Goal: Information Seeking & Learning: Find specific fact

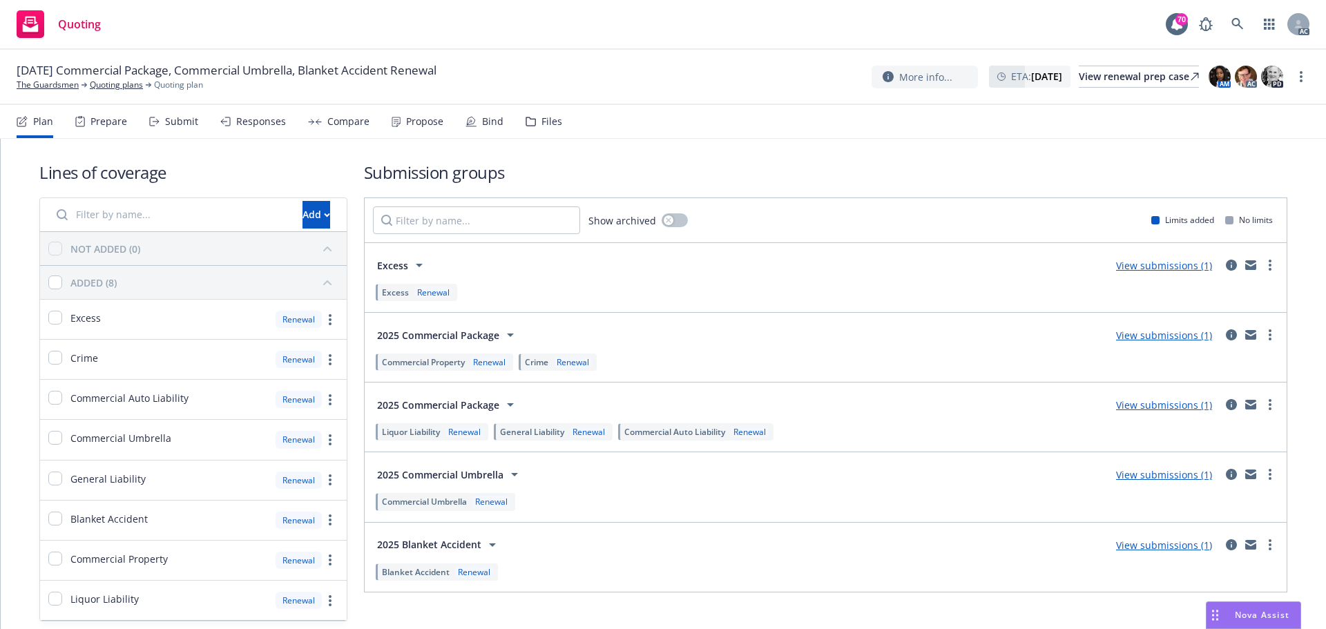
click at [176, 120] on div "Submit" at bounding box center [181, 121] width 33 height 11
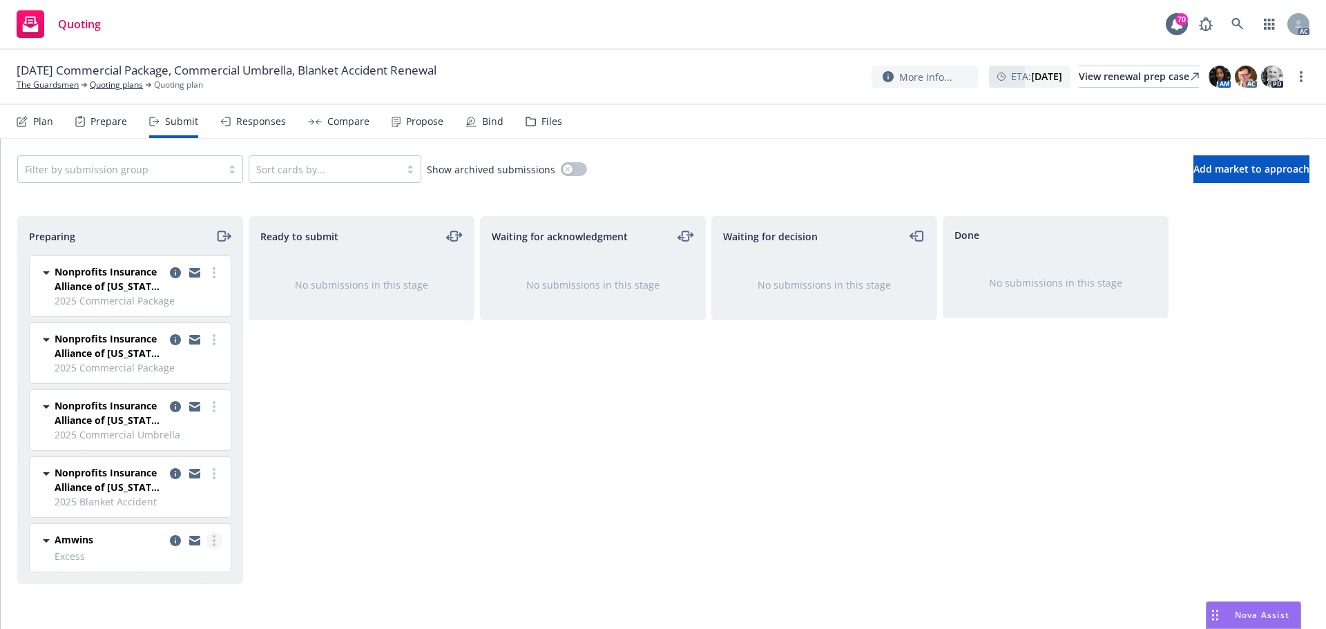
click at [211, 548] on link "more" at bounding box center [214, 541] width 17 height 17
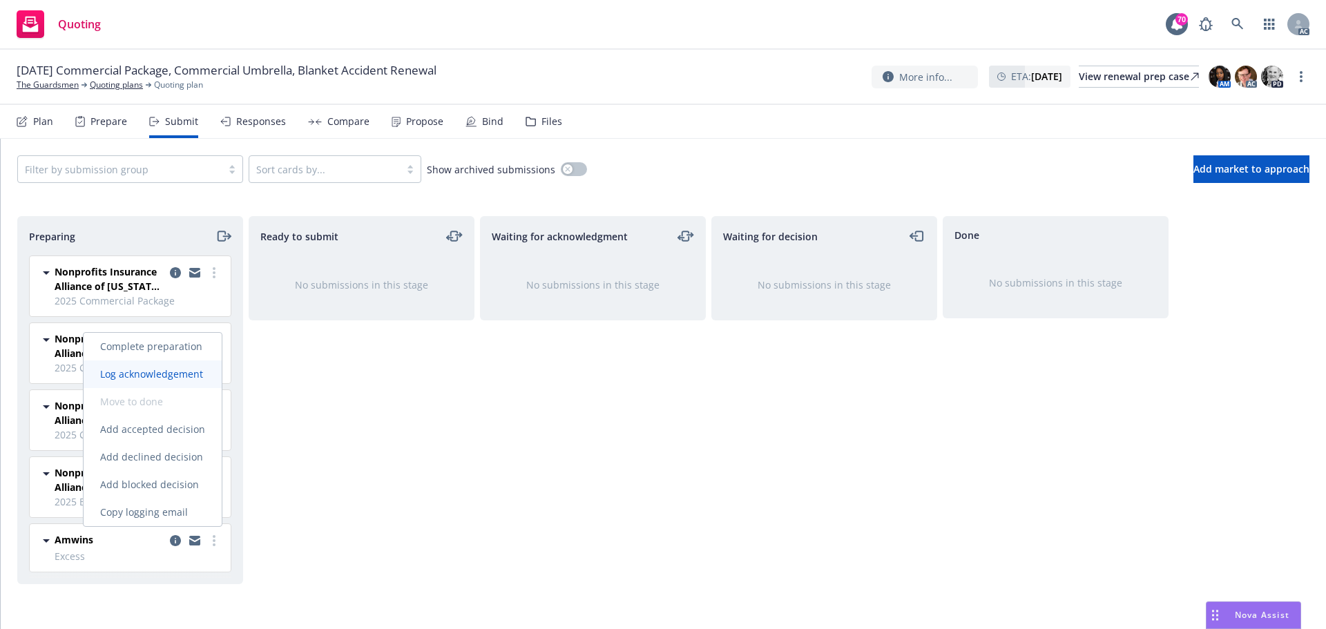
click at [180, 376] on span "Log acknowledgement" at bounding box center [152, 373] width 136 height 13
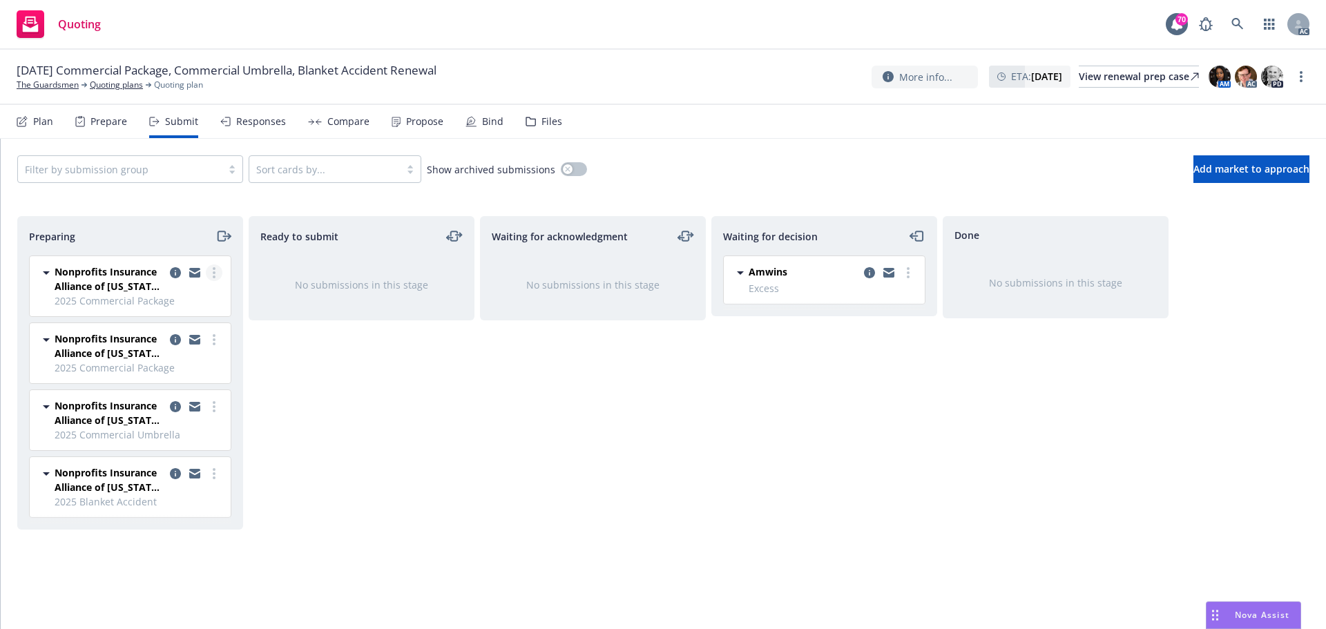
click at [217, 274] on link "more" at bounding box center [214, 273] width 17 height 17
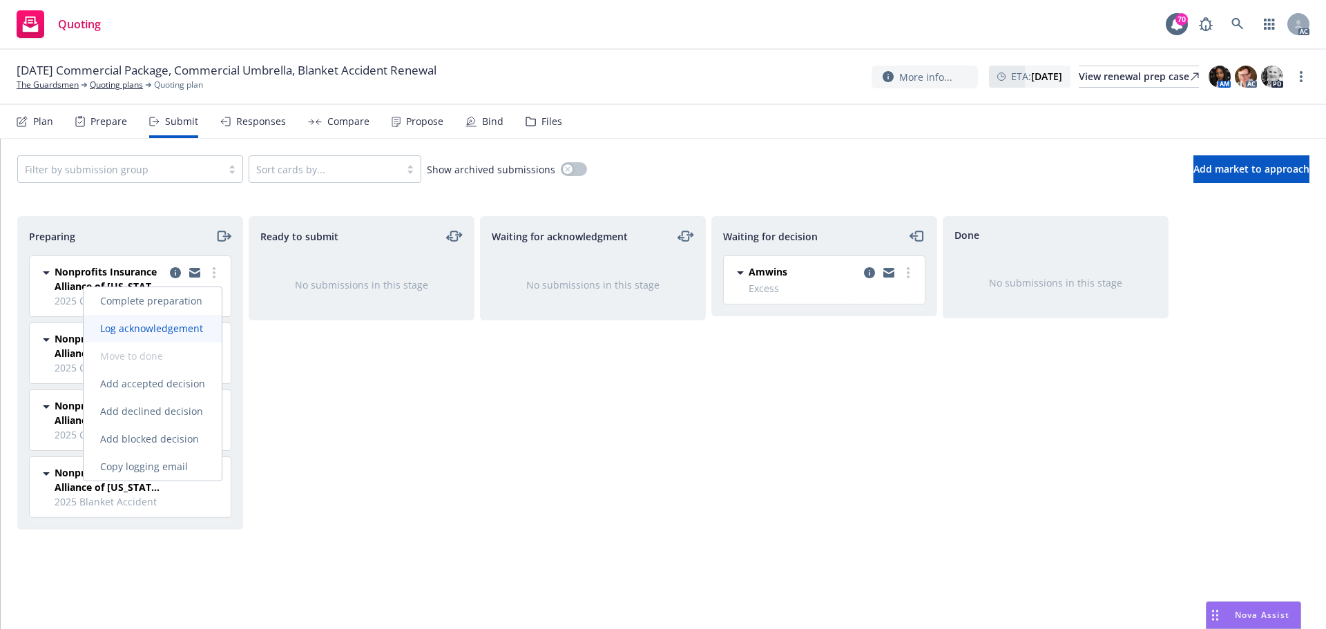
click at [162, 326] on span "Log acknowledgement" at bounding box center [152, 328] width 136 height 13
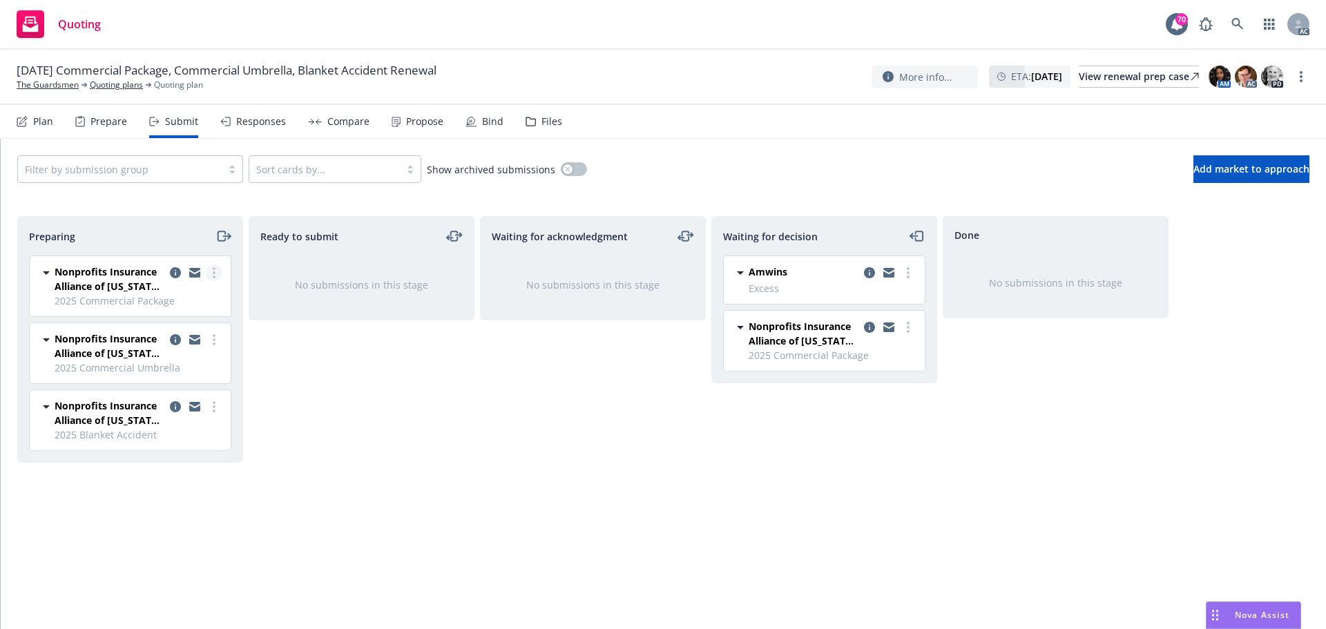
click at [216, 274] on link "more" at bounding box center [214, 273] width 17 height 17
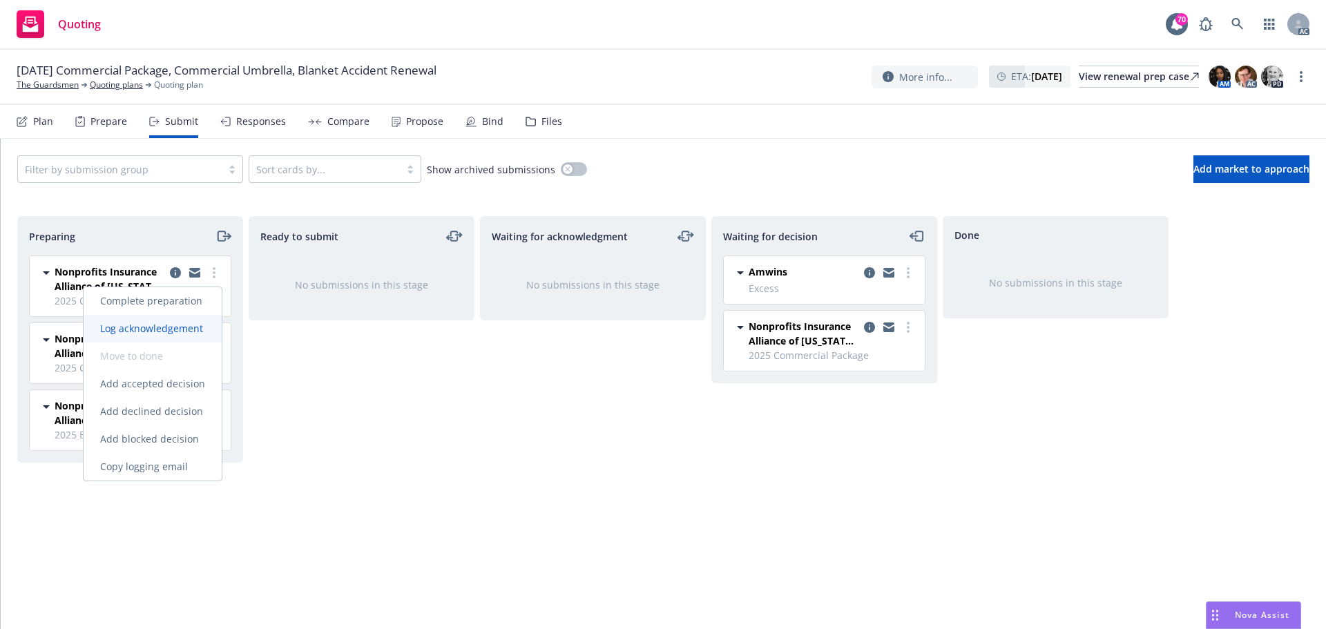
click at [169, 331] on span "Log acknowledgement" at bounding box center [152, 328] width 136 height 13
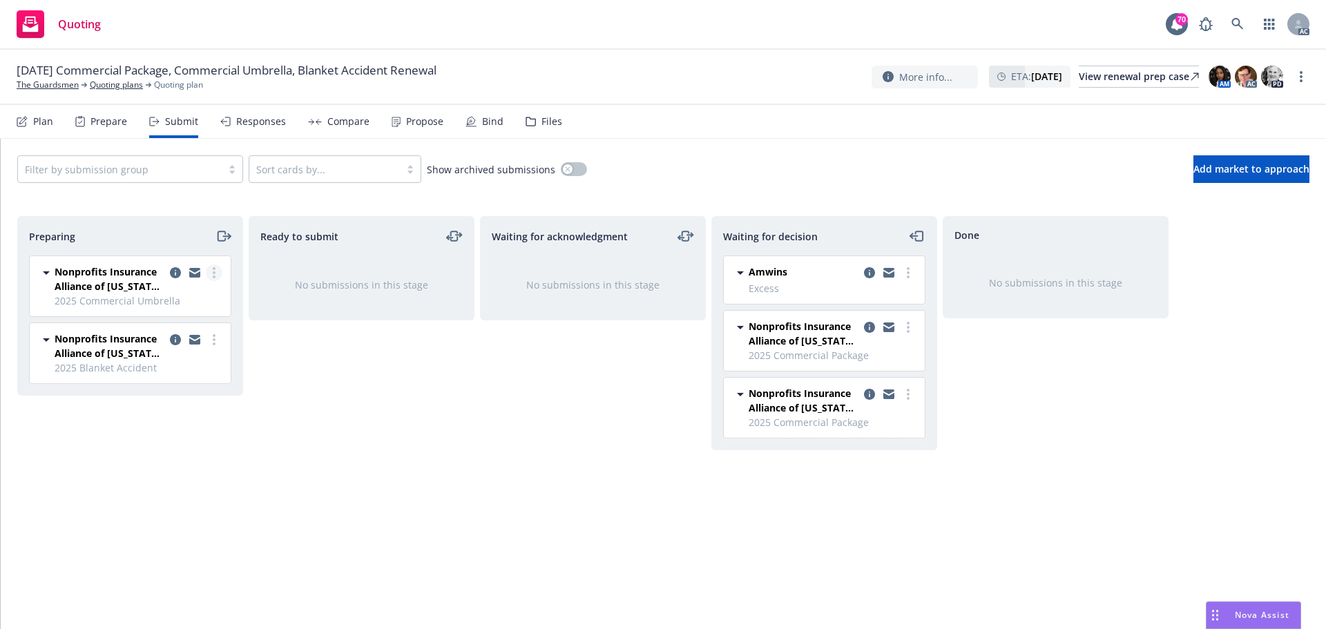
click at [216, 273] on link "more" at bounding box center [214, 273] width 17 height 17
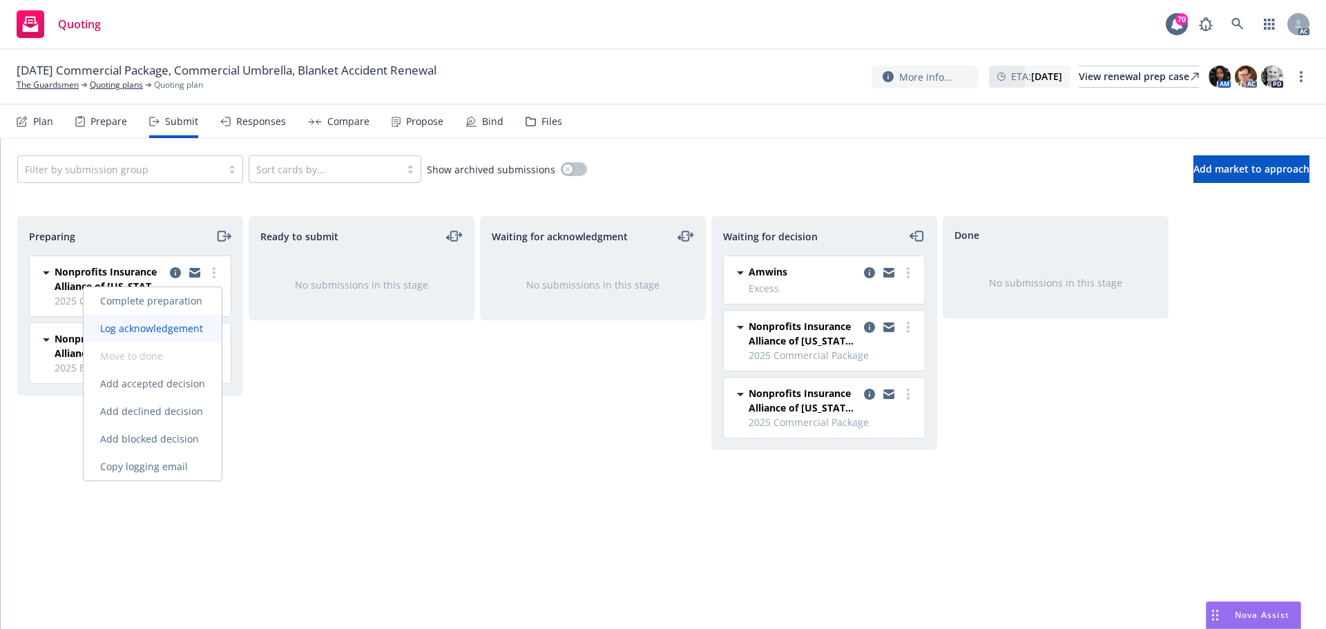
click at [150, 327] on span "Log acknowledgement" at bounding box center [152, 328] width 136 height 13
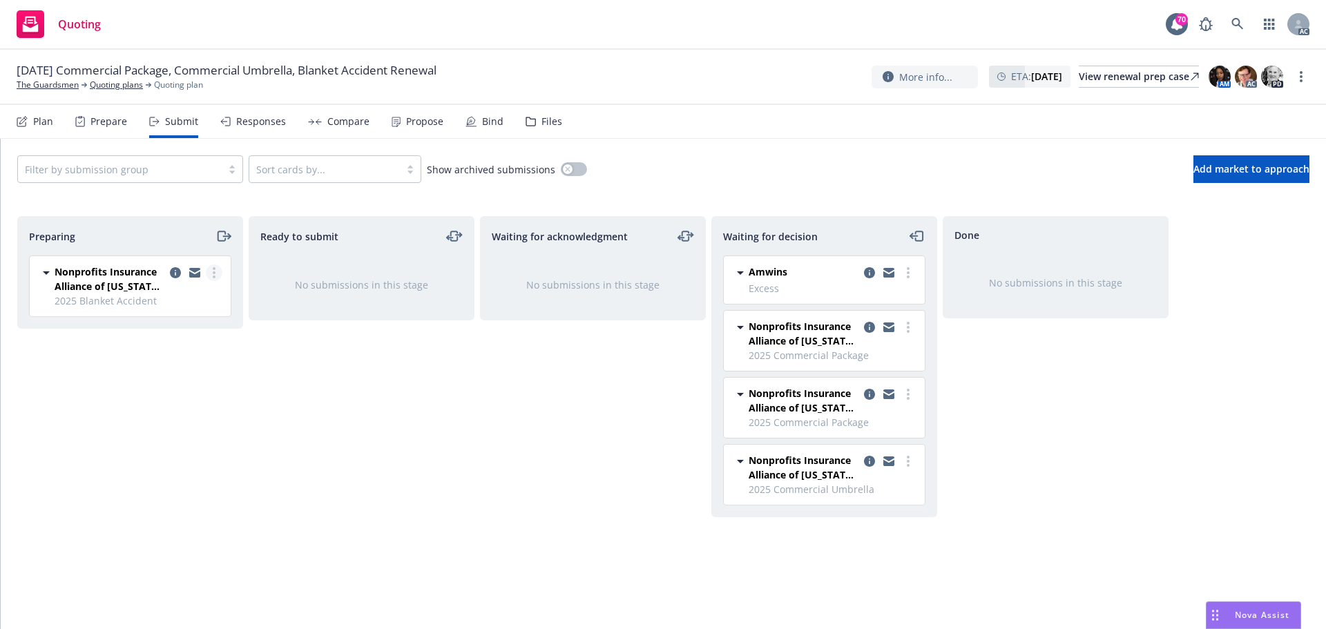
click at [220, 274] on link "more" at bounding box center [214, 273] width 17 height 17
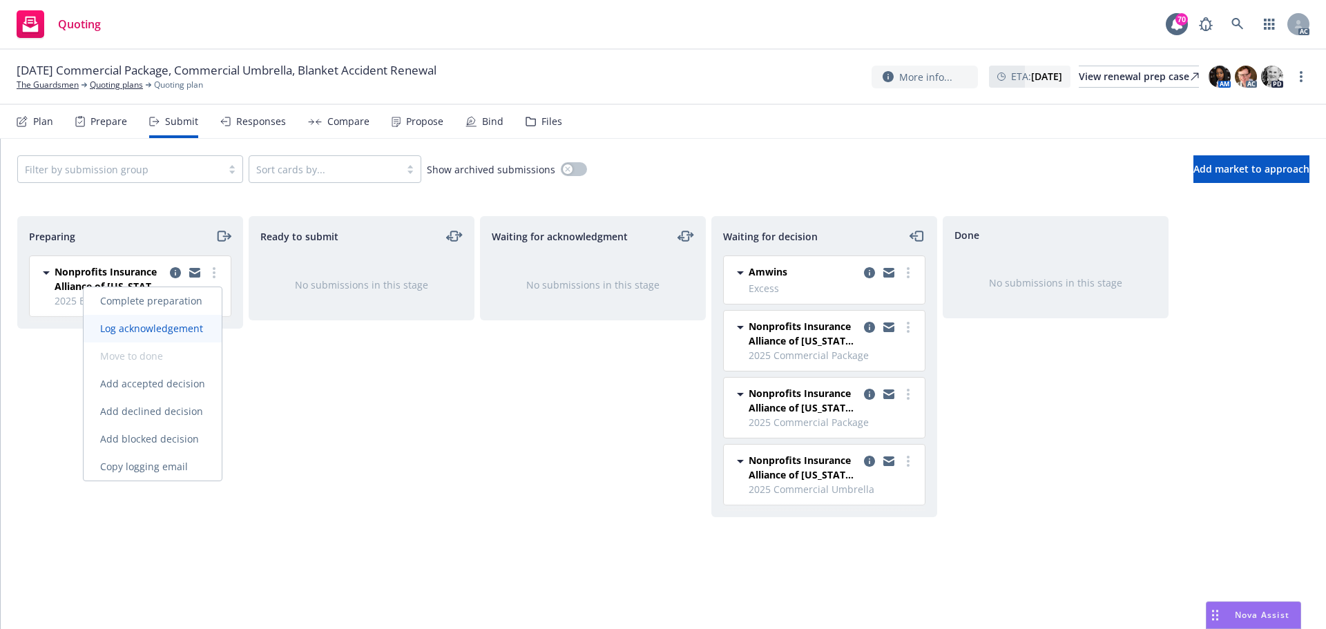
click at [179, 331] on span "Log acknowledgement" at bounding box center [152, 328] width 136 height 13
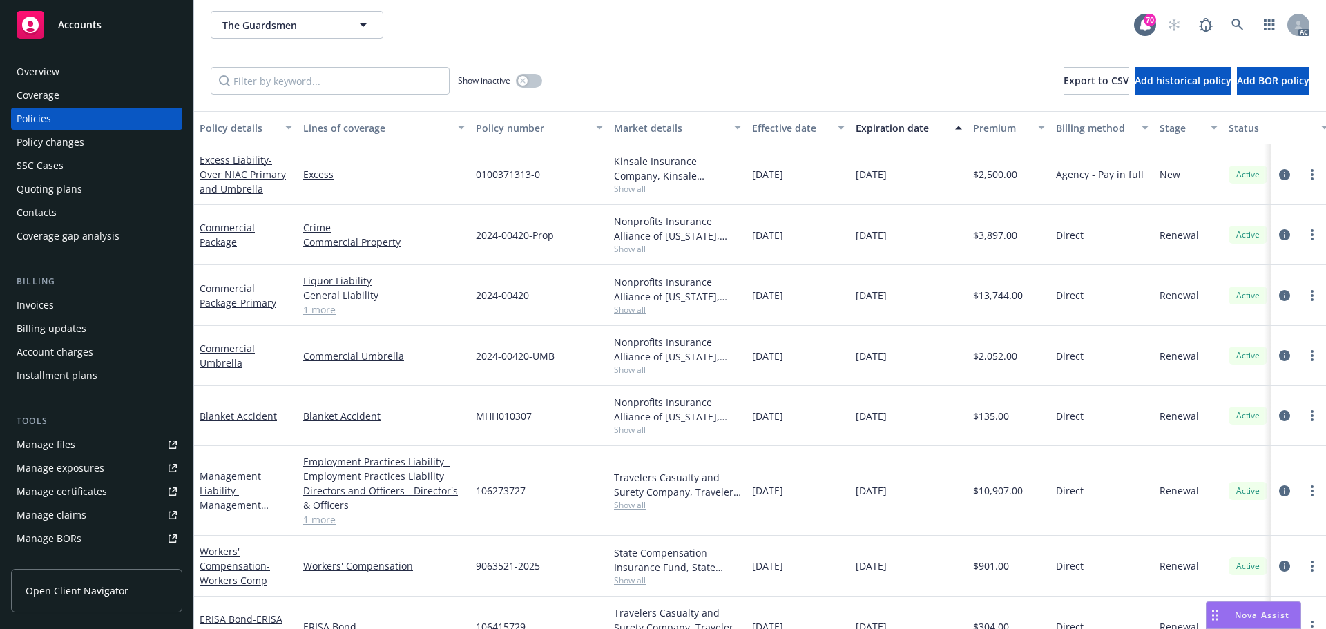
click at [79, 441] on link "Manage files" at bounding box center [96, 445] width 171 height 22
click at [66, 143] on div "Policy changes" at bounding box center [51, 142] width 68 height 22
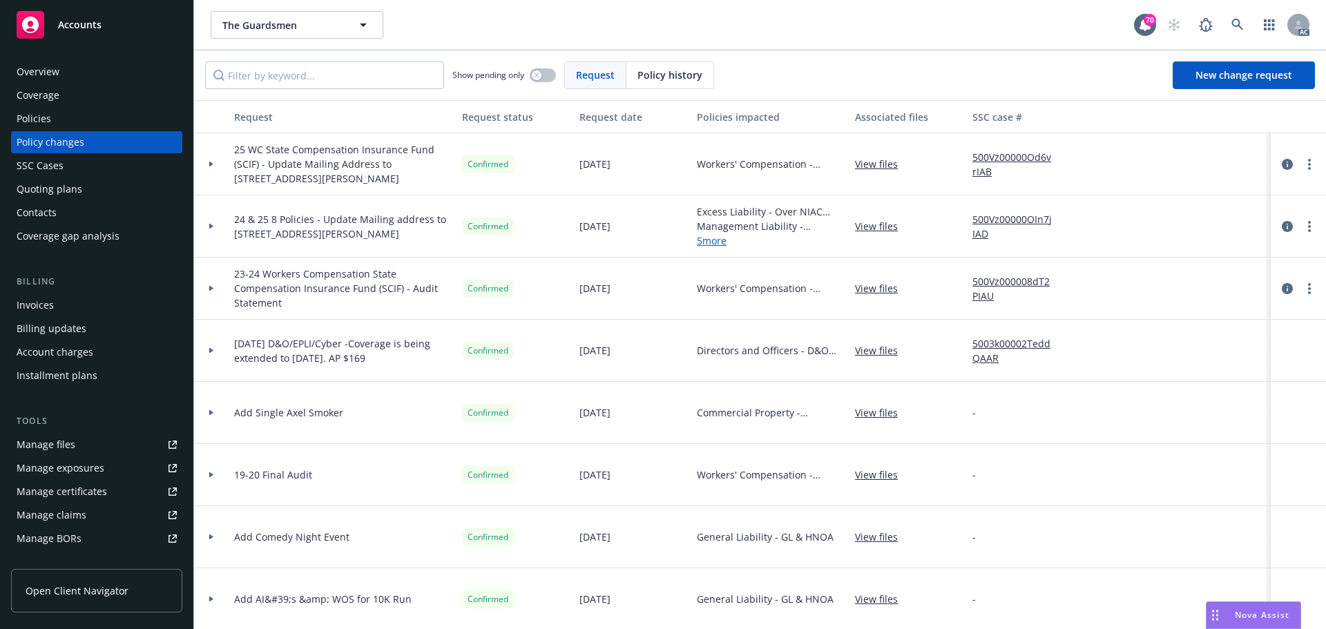
click at [213, 229] on icon at bounding box center [212, 226] width 6 height 5
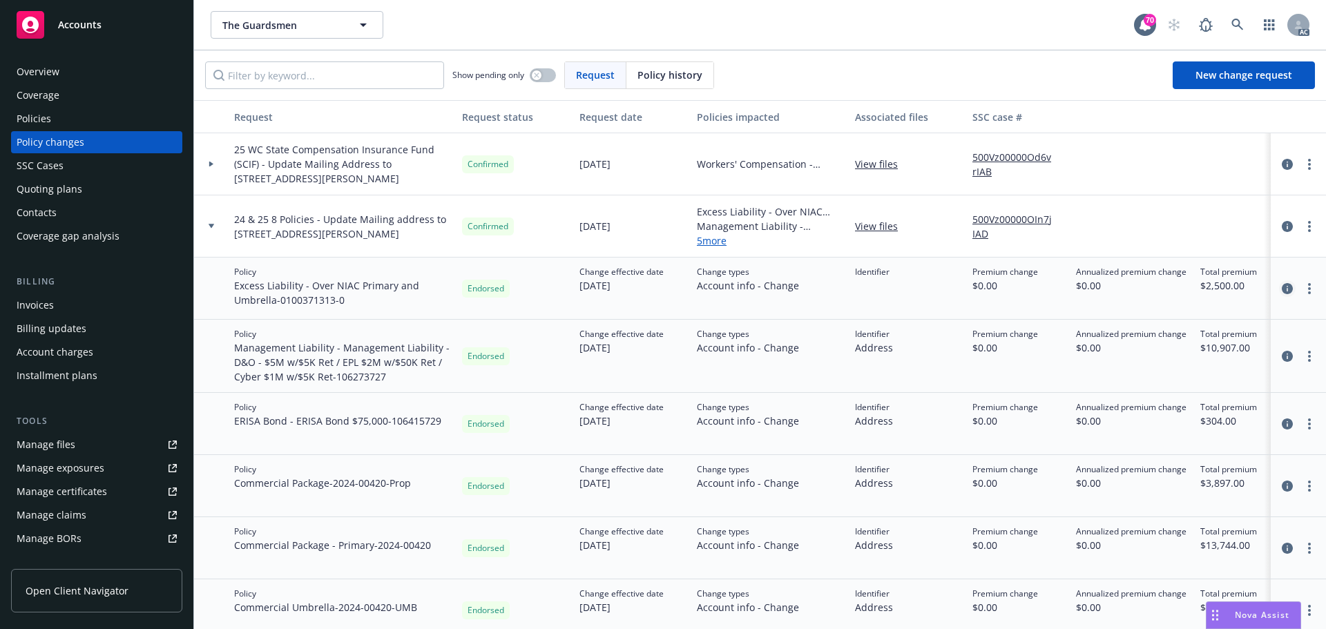
click at [1282, 294] on icon "circleInformation" at bounding box center [1287, 288] width 11 height 11
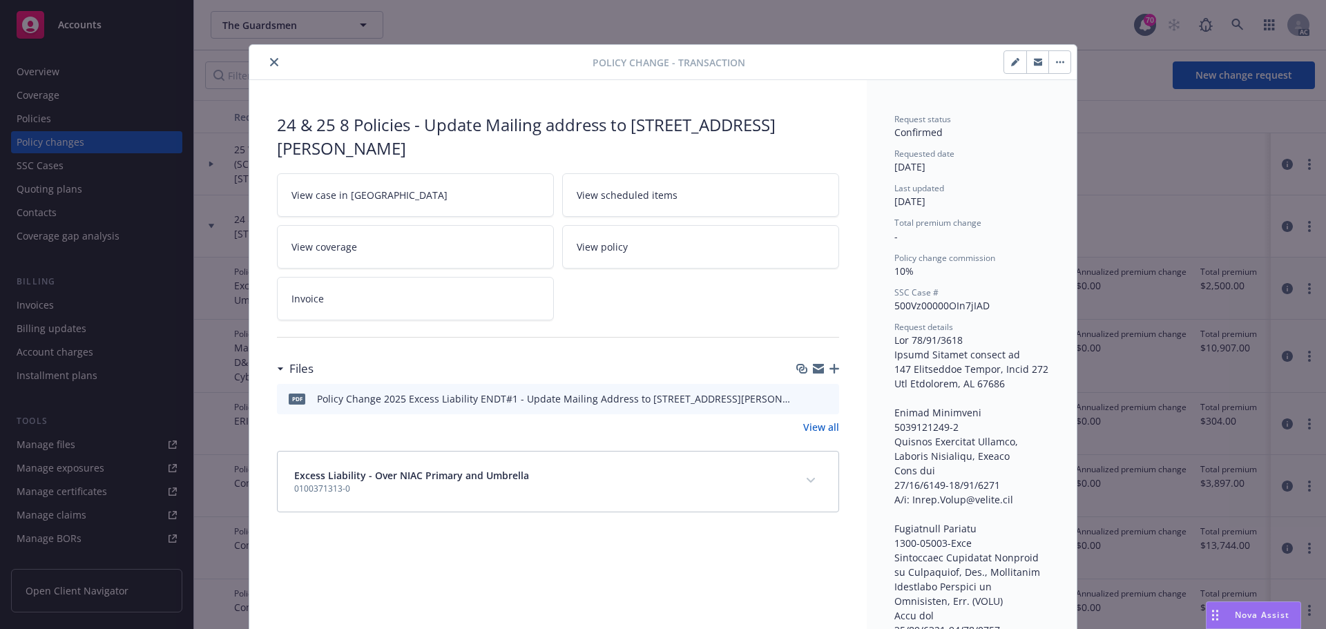
scroll to position [41, 0]
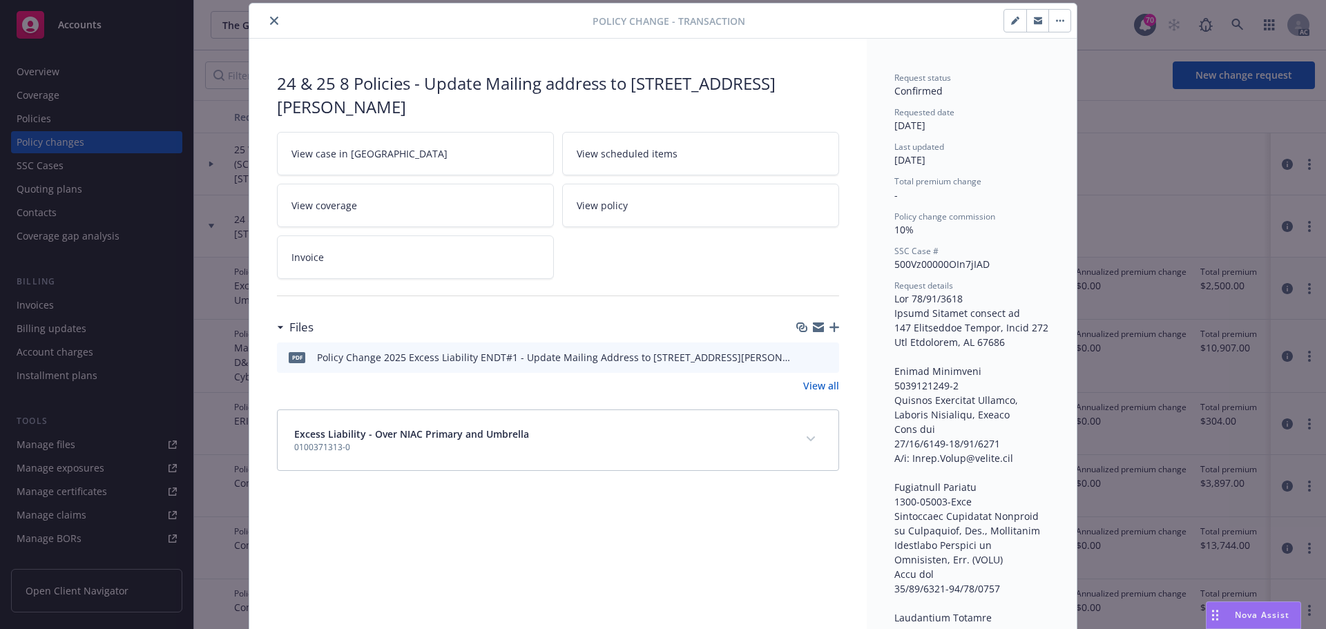
click at [820, 355] on icon "preview file" at bounding box center [826, 357] width 12 height 10
click at [271, 22] on icon "close" at bounding box center [274, 21] width 8 height 8
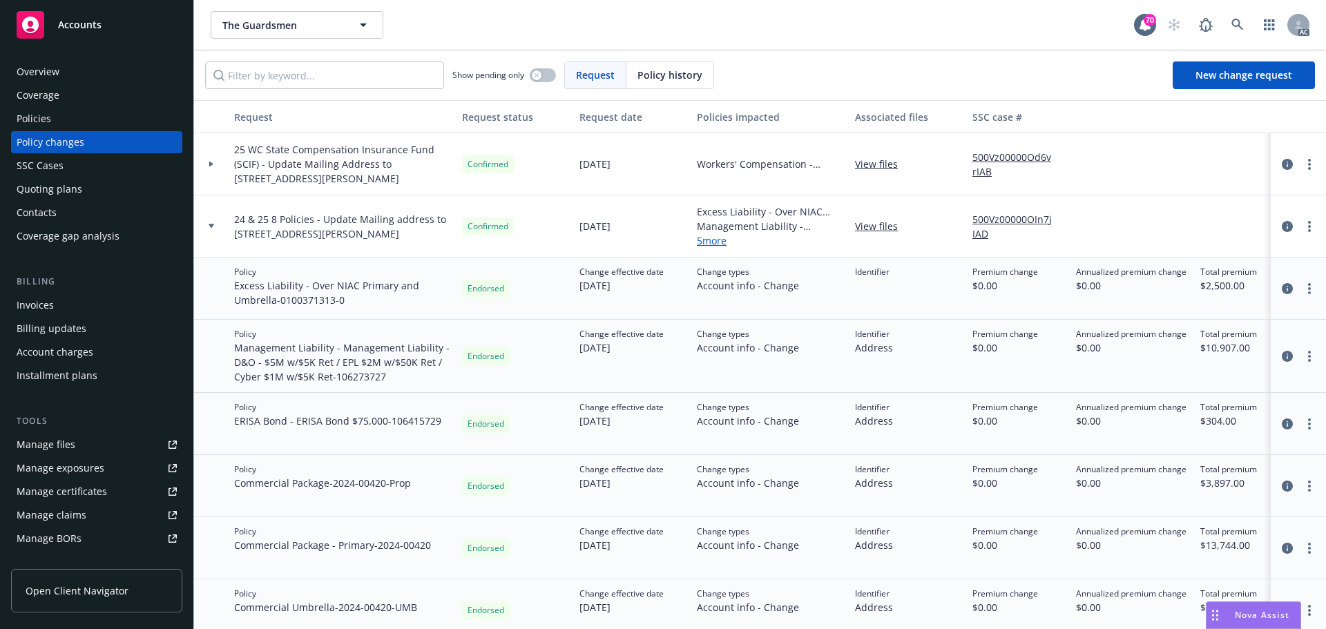
click at [211, 228] on icon at bounding box center [212, 226] width 6 height 4
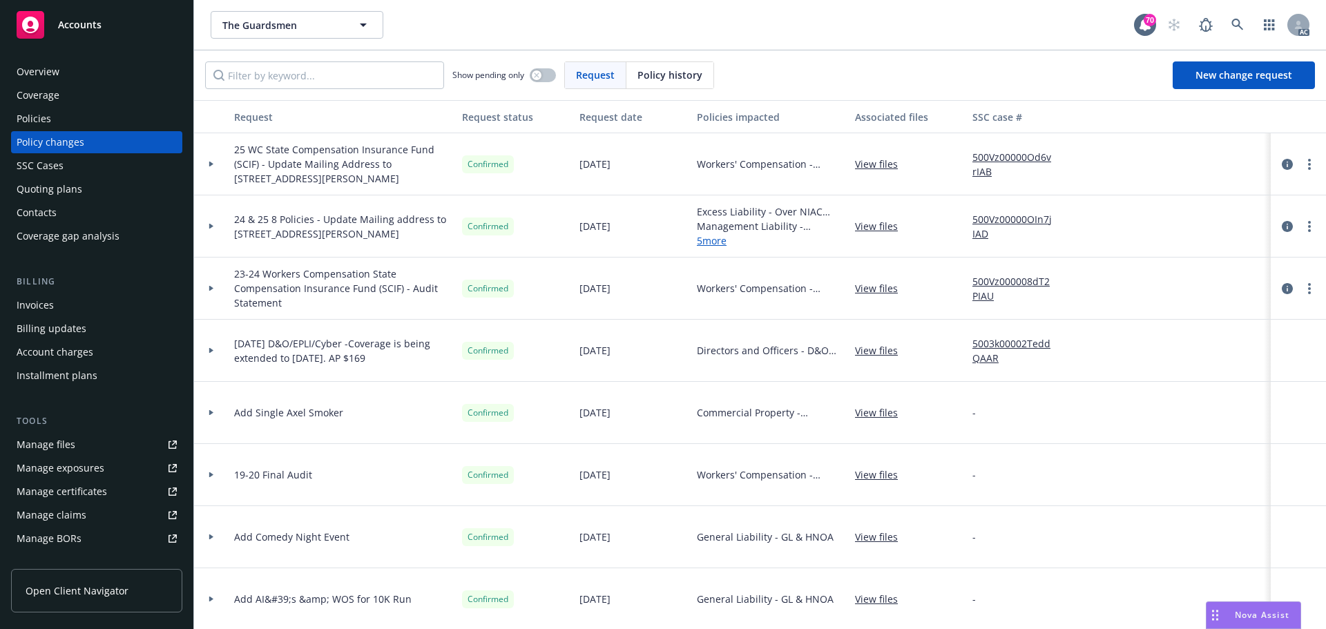
click at [76, 120] on div "Policies" at bounding box center [97, 119] width 160 height 22
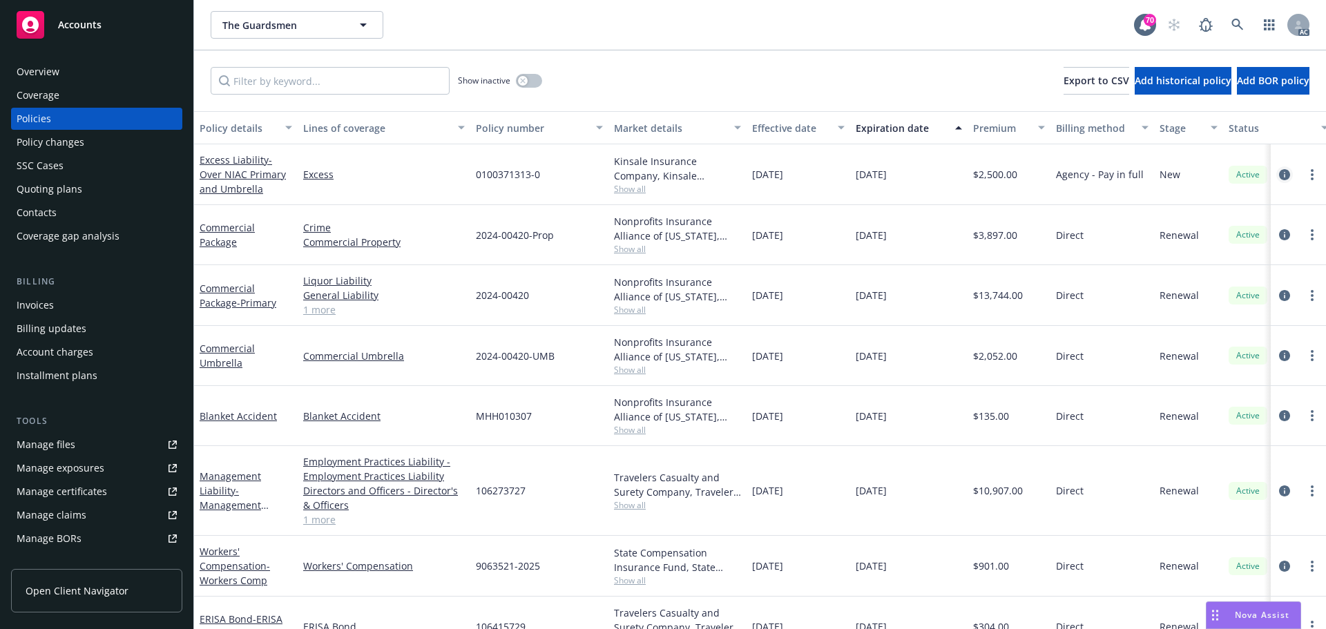
click at [1279, 174] on icon "circleInformation" at bounding box center [1284, 174] width 11 height 11
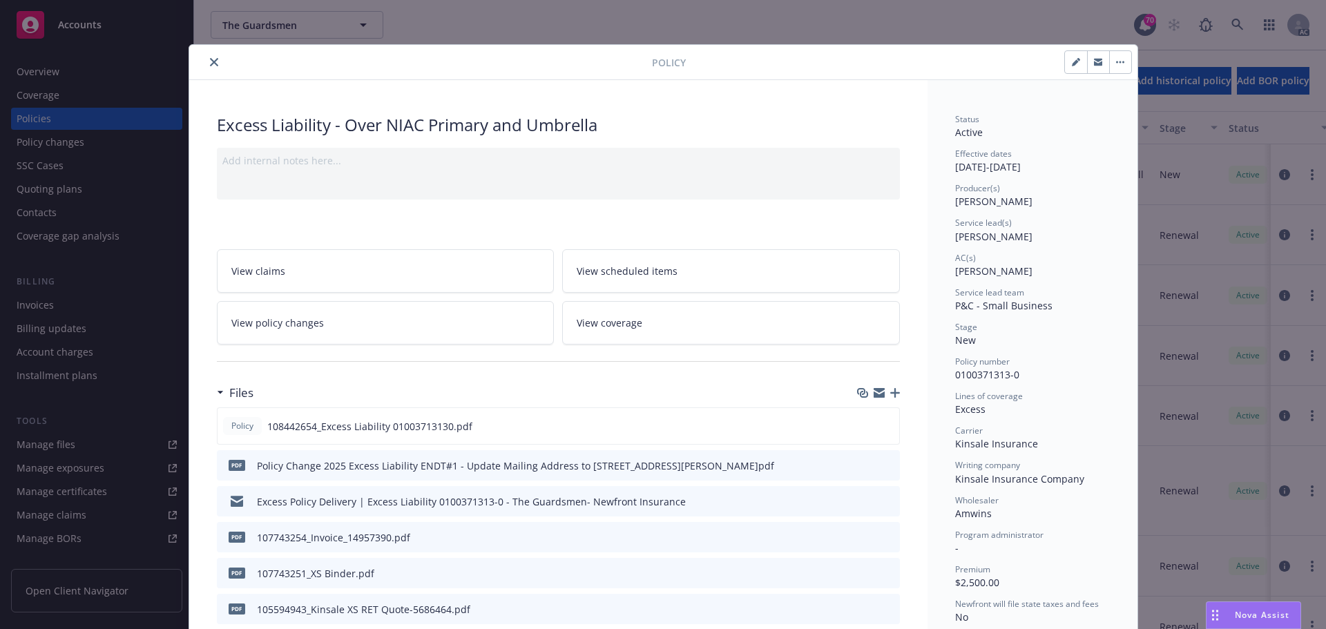
scroll to position [41, 0]
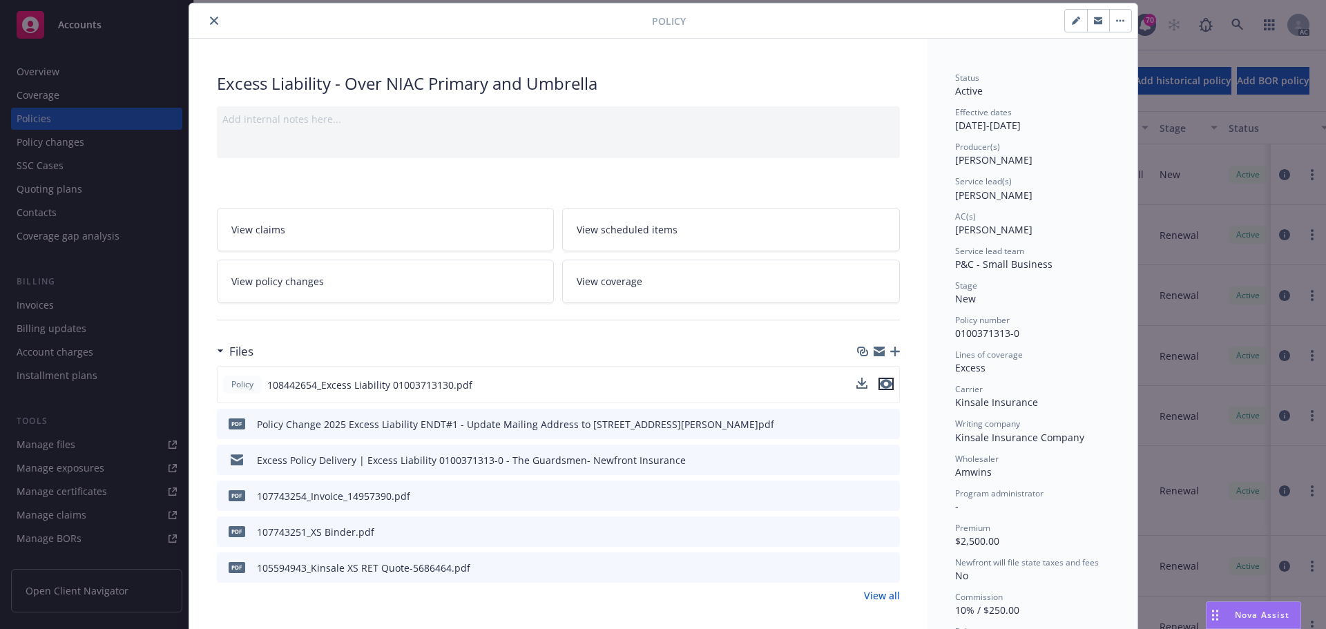
click at [883, 384] on icon "preview file" at bounding box center [886, 384] width 12 height 10
click at [210, 22] on icon "close" at bounding box center [214, 21] width 8 height 8
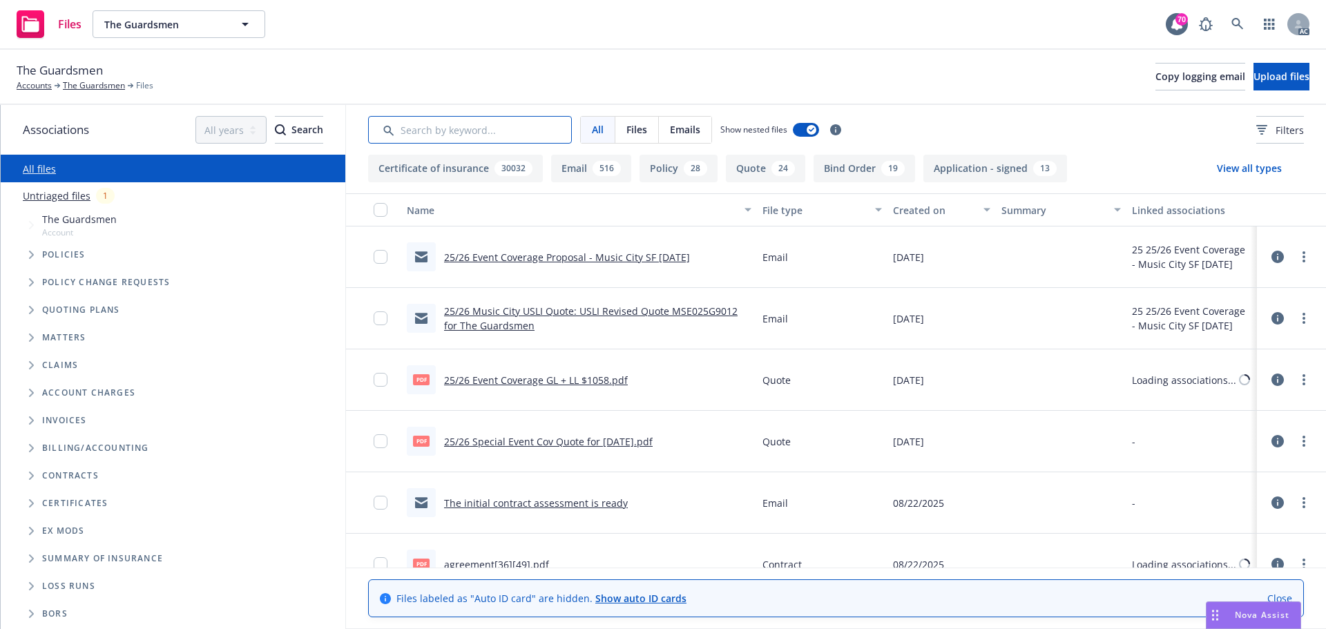
click at [504, 135] on input "Search by keyword..." at bounding box center [470, 130] width 204 height 28
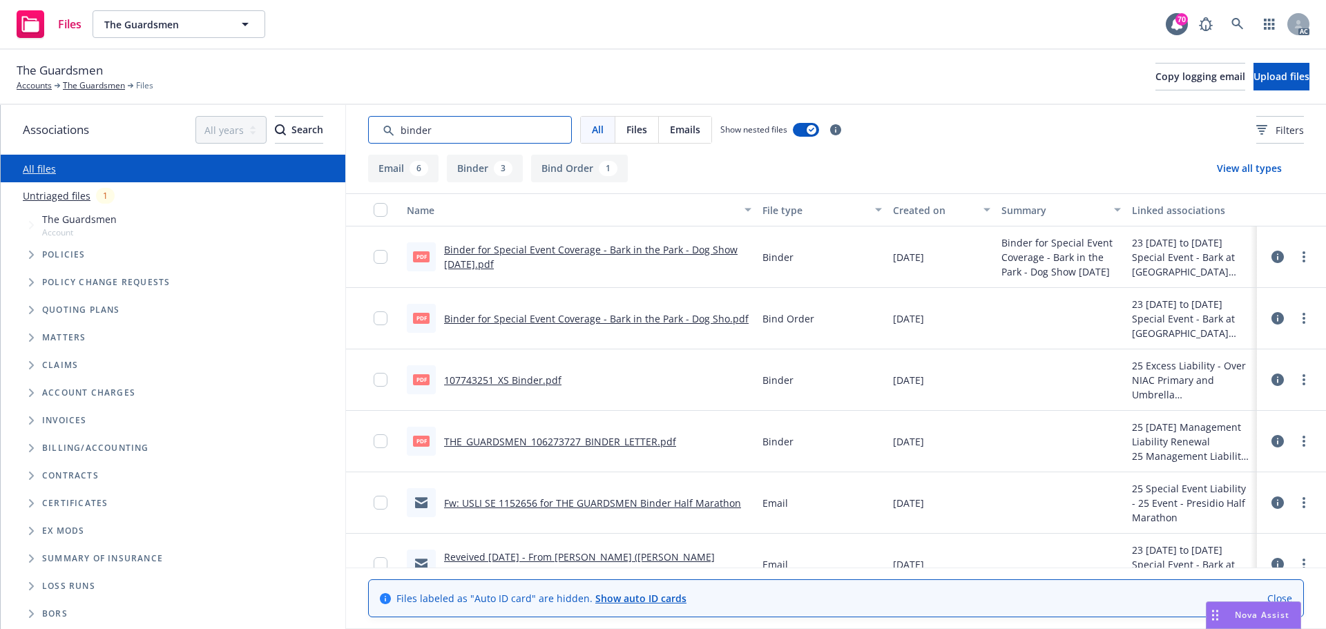
drag, startPoint x: 451, startPoint y: 131, endPoint x: 339, endPoint y: 124, distance: 112.1
click at [339, 124] on div "Associations All years 2027 2026 2025 2024 2023 2022 2021 2020 2019 2018 2017 2…" at bounding box center [664, 367] width 1326 height 524
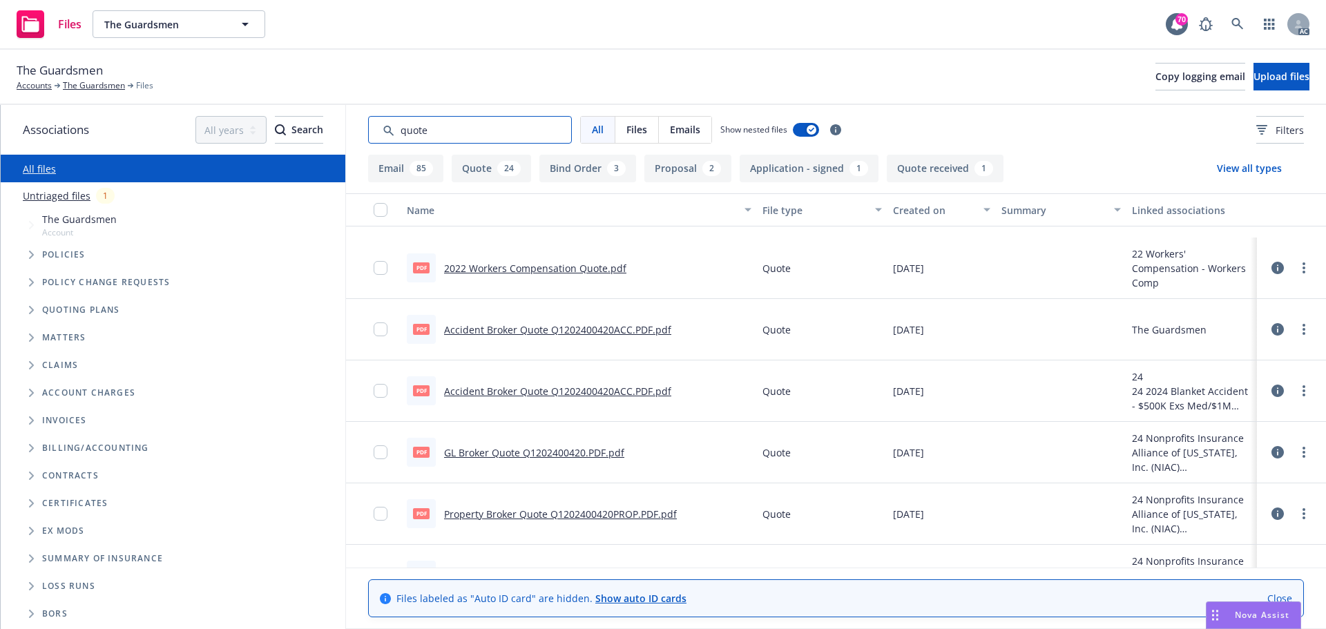
scroll to position [553, 0]
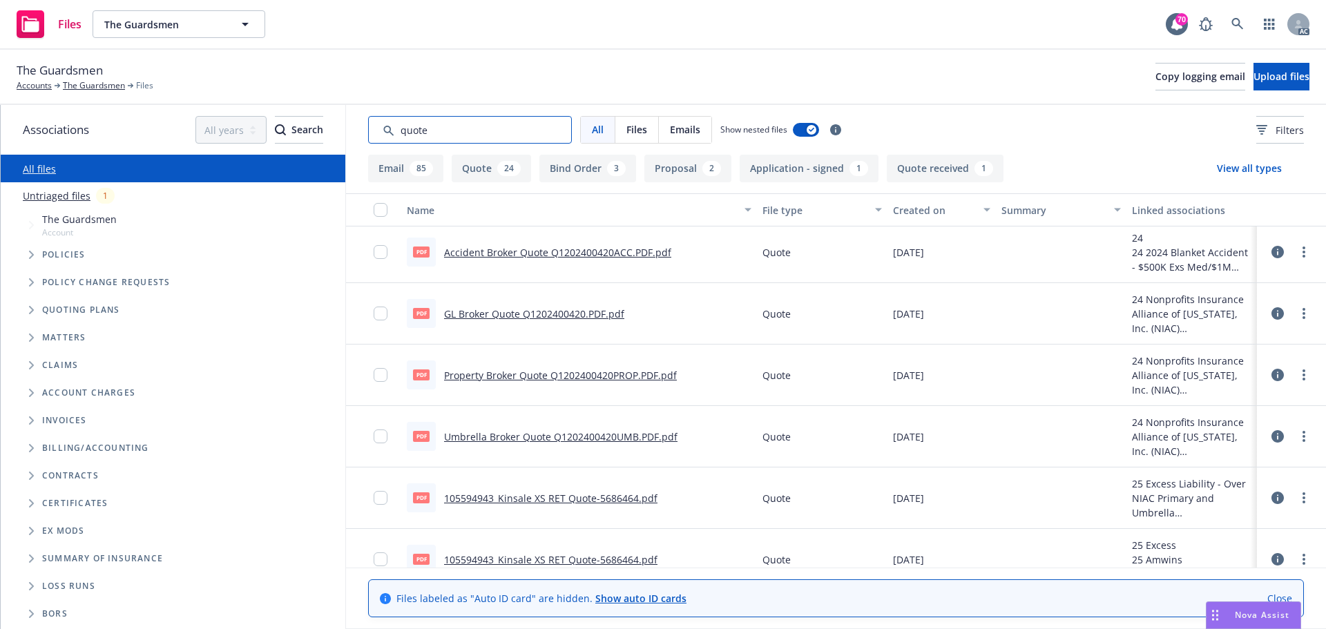
type input "quote"
click at [615, 502] on link "105594943_Kinsale XS RET Quote-5686464.pdf" at bounding box center [550, 498] width 213 height 13
